Goal: Download file/media

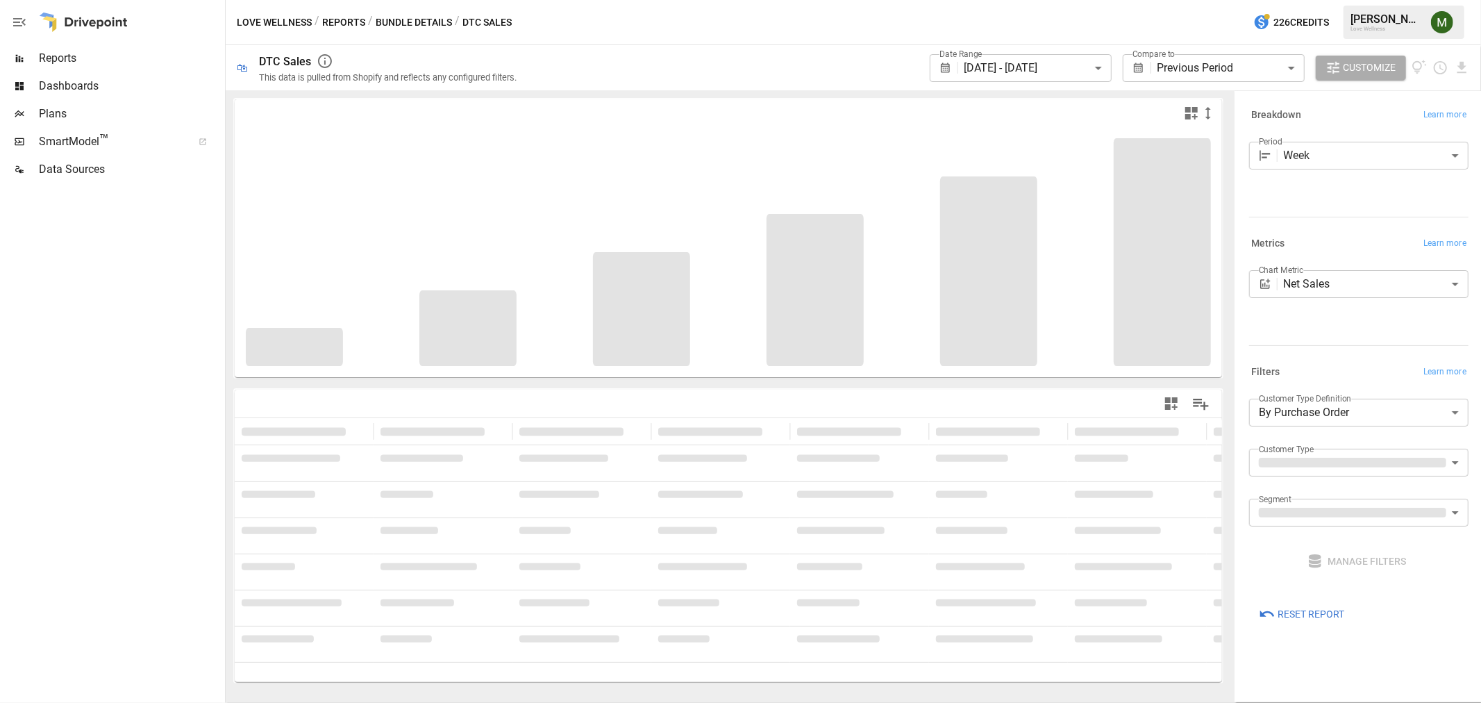
click at [87, 56] on span "Reports" at bounding box center [130, 58] width 183 height 17
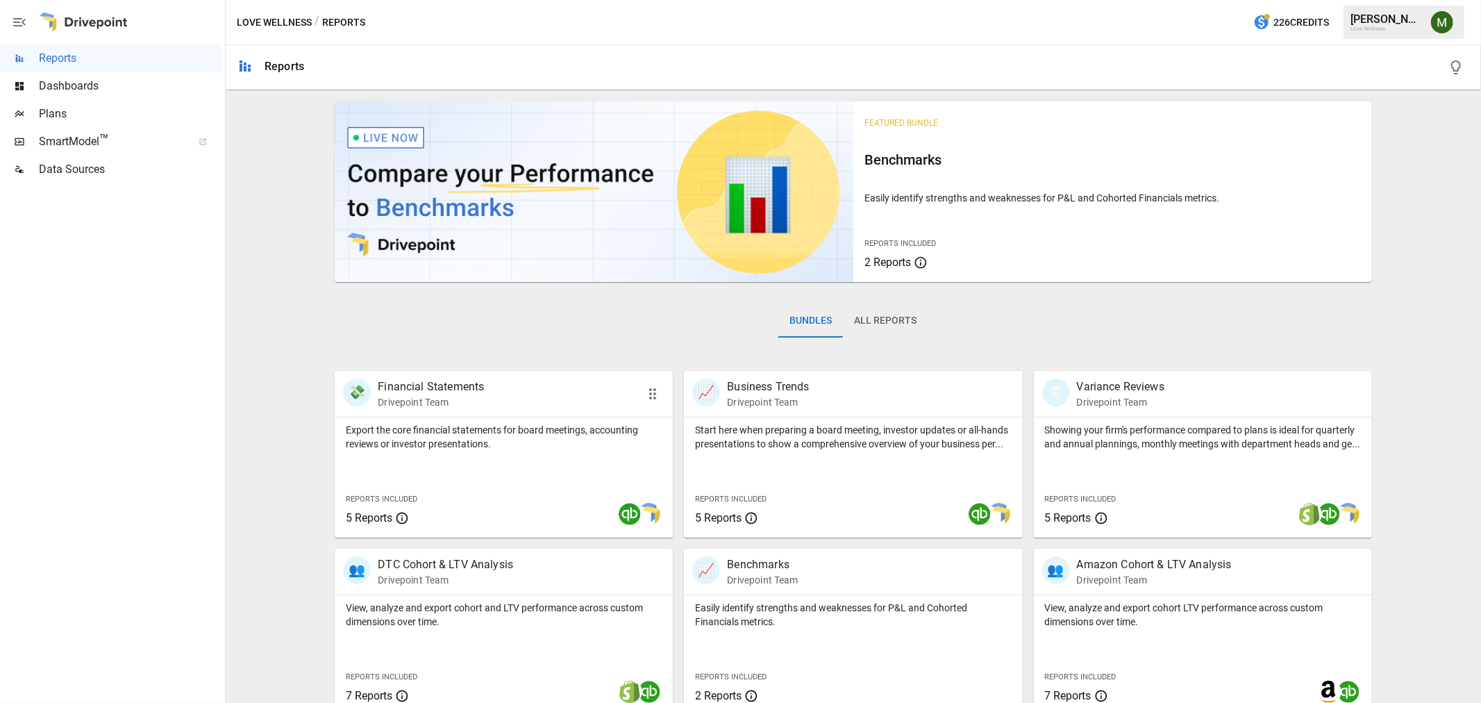
scroll to position [196, 0]
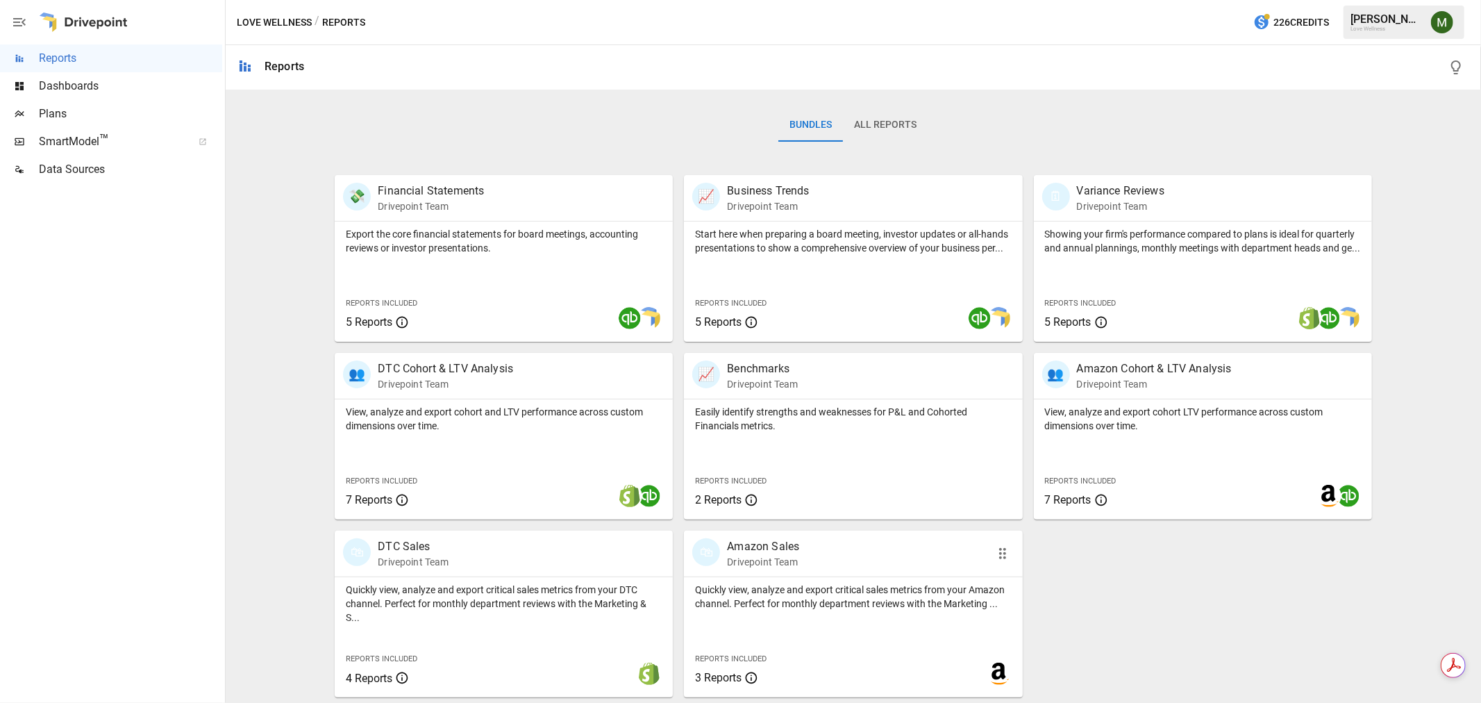
click at [779, 545] on p "Amazon Sales" at bounding box center [763, 546] width 72 height 17
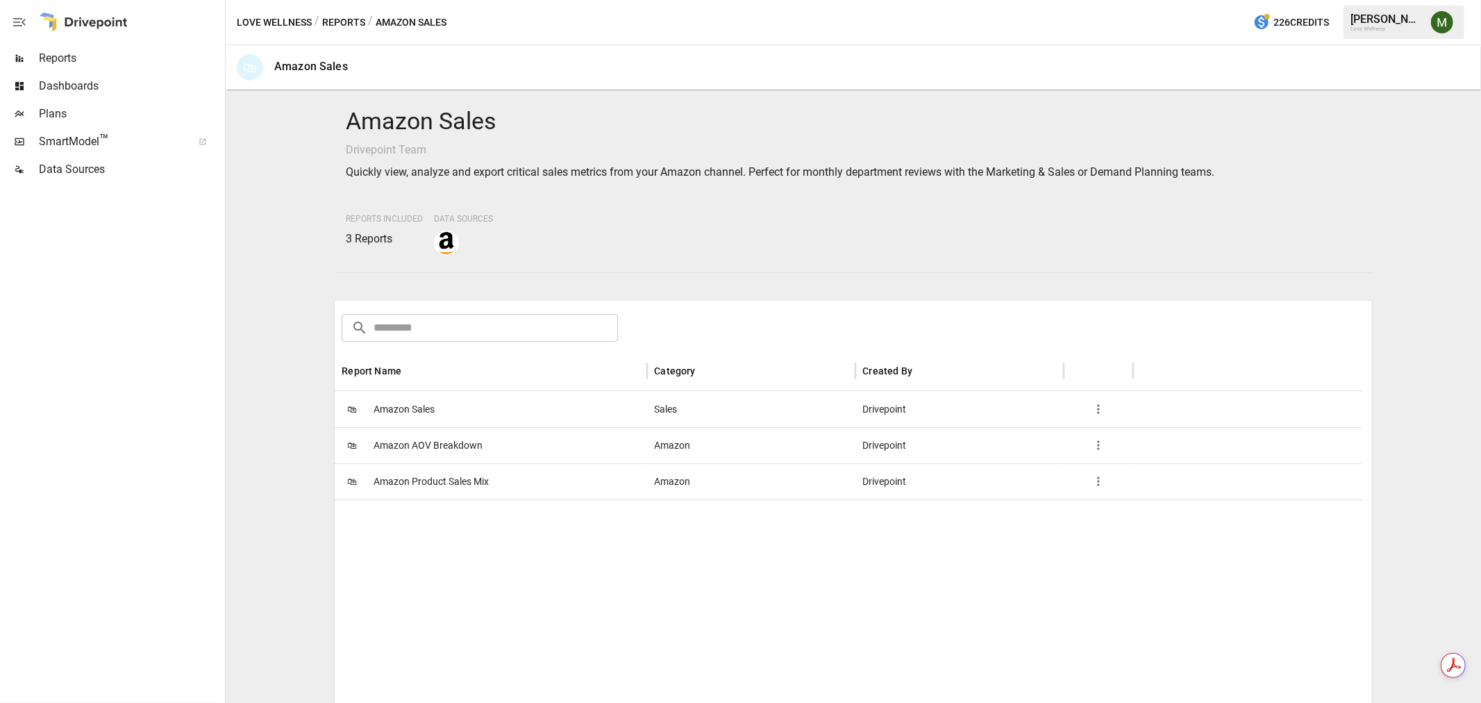
click at [412, 474] on span "Amazon Product Sales Mix" at bounding box center [431, 481] width 115 height 35
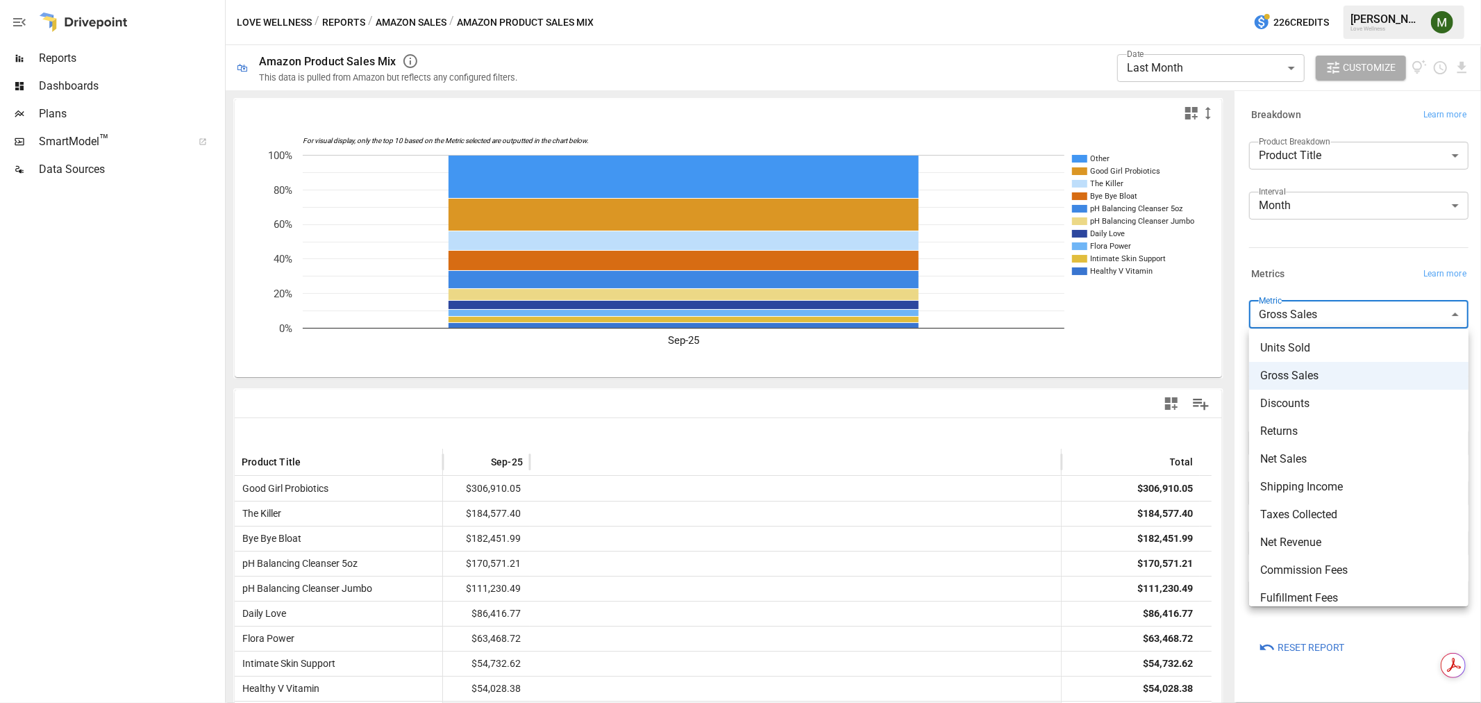
click at [1342, 0] on body "**********" at bounding box center [740, 0] width 1481 height 0
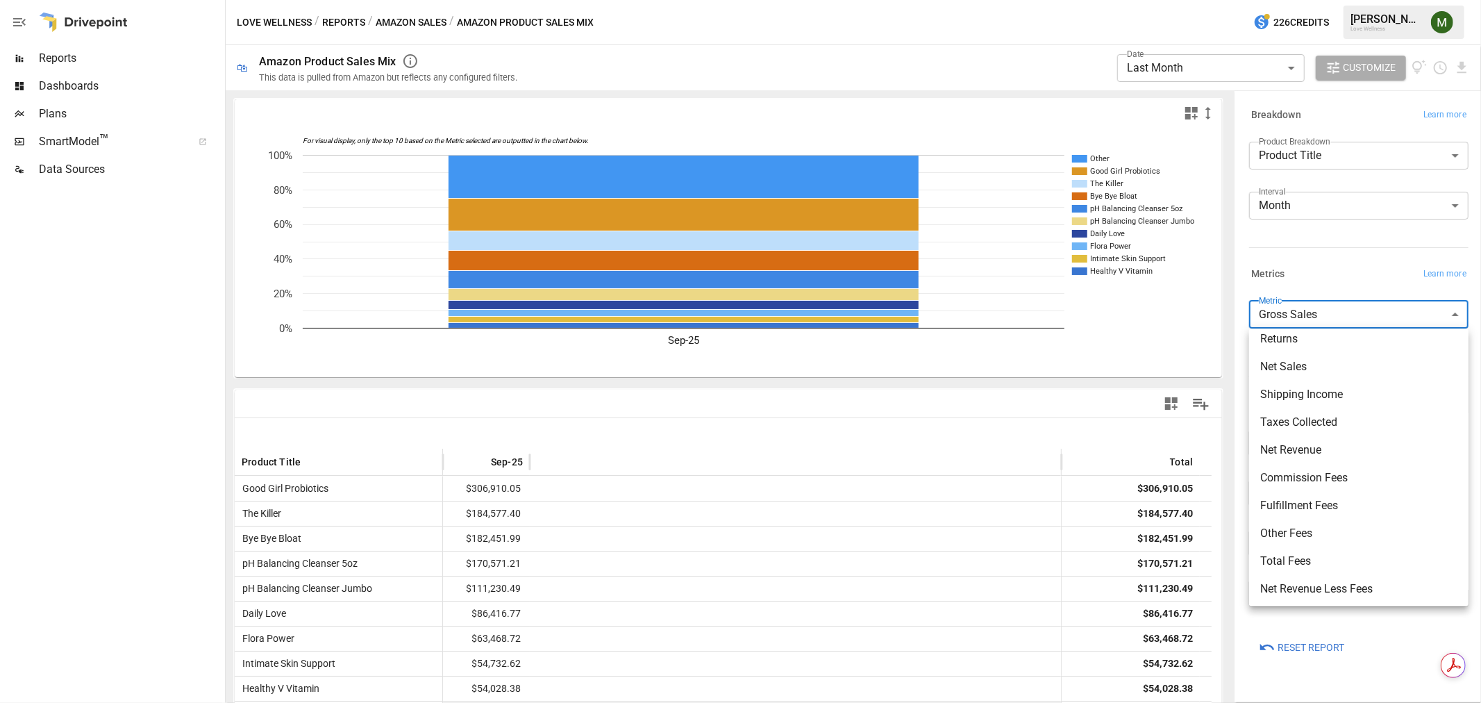
scroll to position [94, 0]
click at [1298, 359] on span "Net Sales" at bounding box center [1358, 365] width 197 height 17
type input "*********"
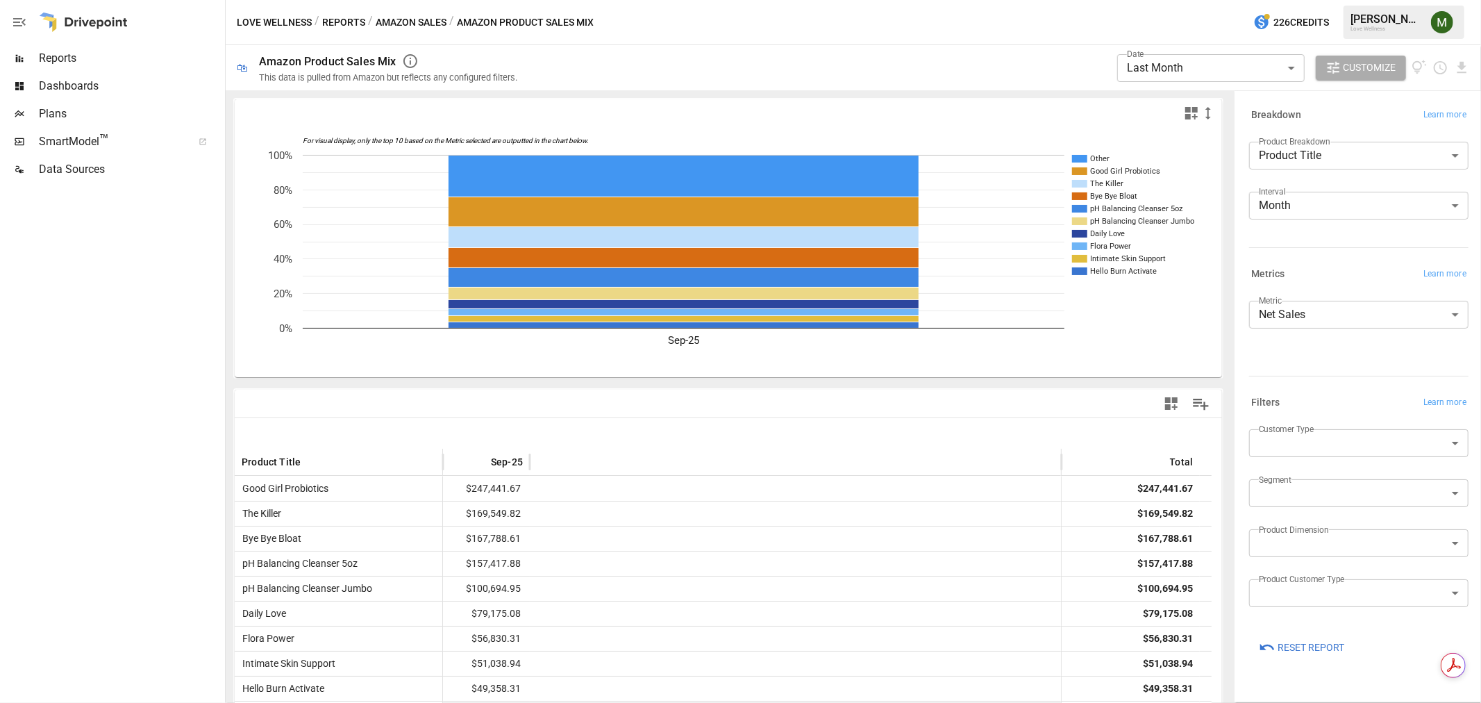
click at [1089, 40] on div "Love Wellness / Reports / Amazon Sales / Amazon Product Sales Mix 226 Credits […" at bounding box center [853, 22] width 1255 height 44
click at [1460, 70] on icon "Download report" at bounding box center [1462, 68] width 16 height 16
click at [1389, 102] on li "Download as PDF" at bounding box center [1415, 95] width 110 height 28
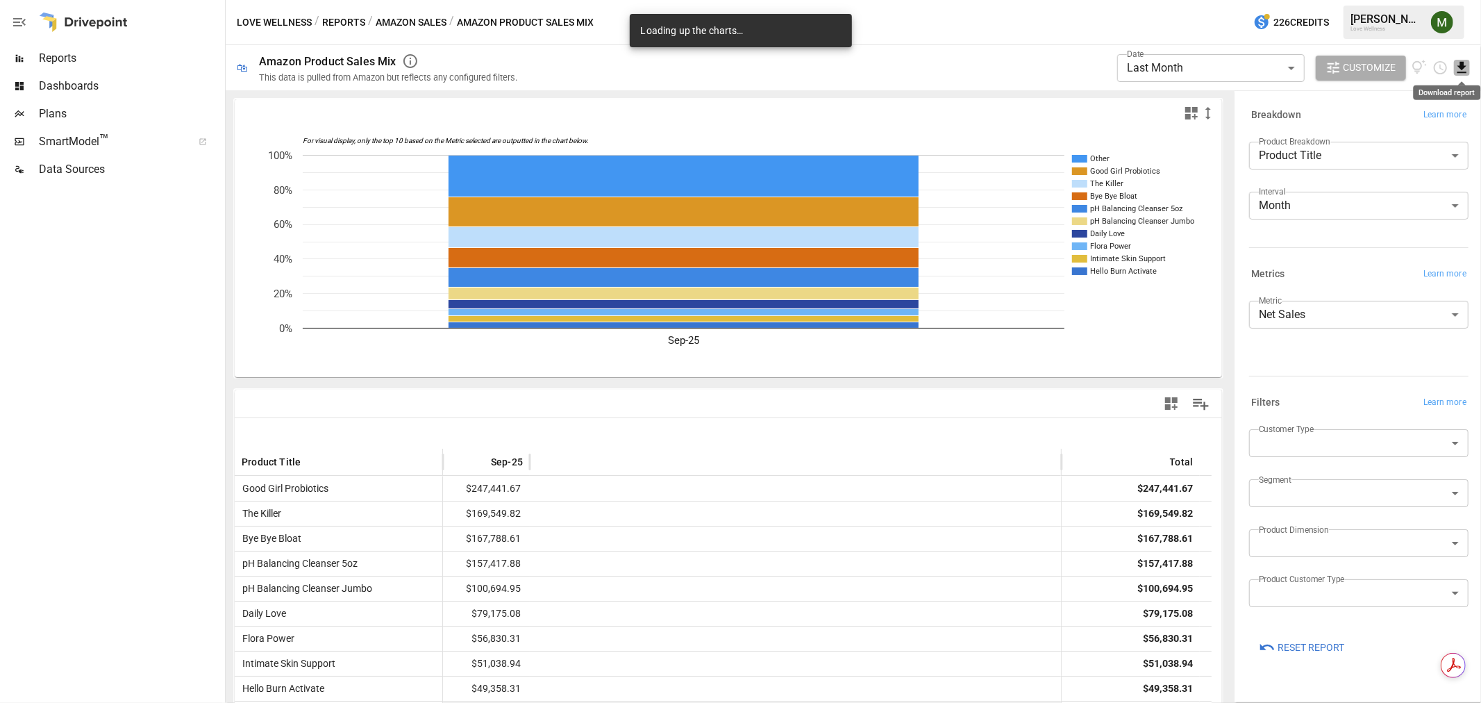
click at [1457, 71] on icon "Download report" at bounding box center [1462, 68] width 16 height 16
click at [1441, 121] on li "Download as CSV" at bounding box center [1415, 123] width 110 height 28
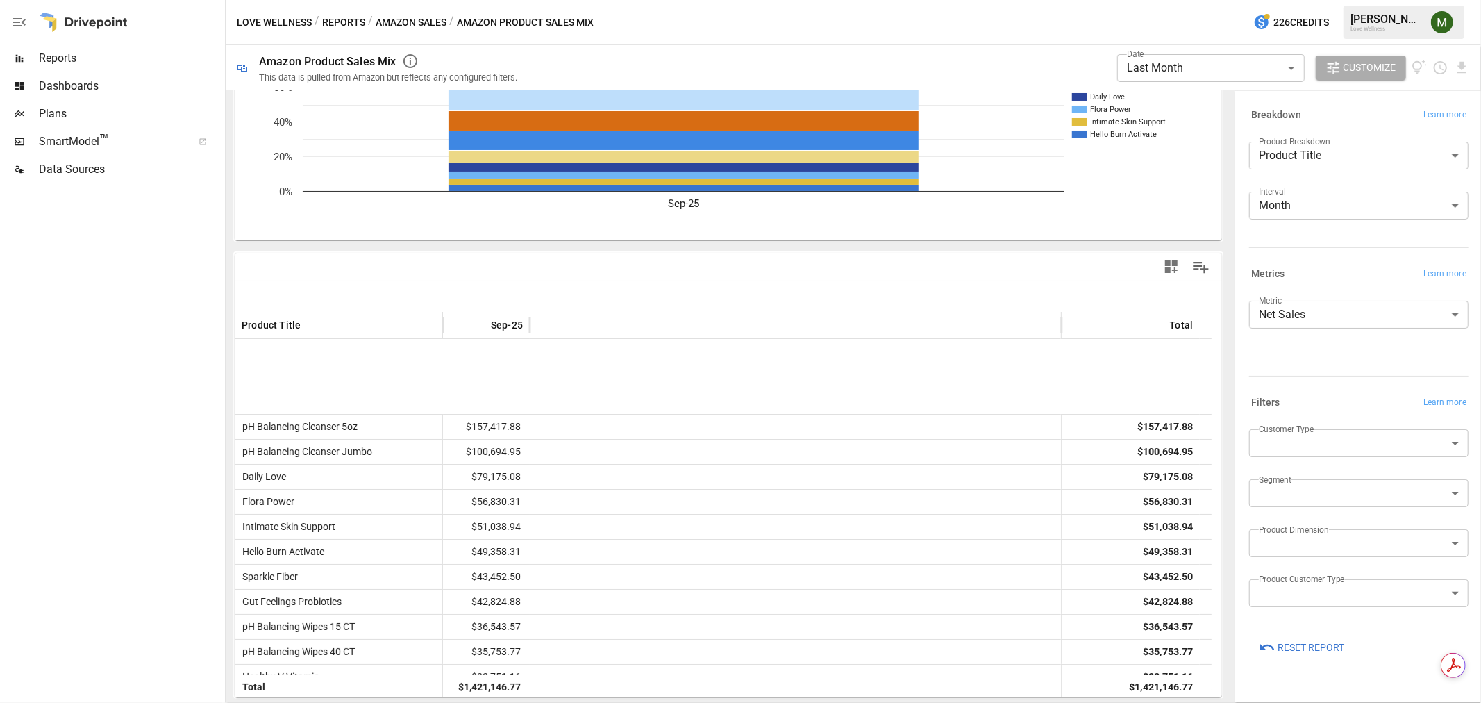
scroll to position [441, 0]
